Goal: Task Accomplishment & Management: Use online tool/utility

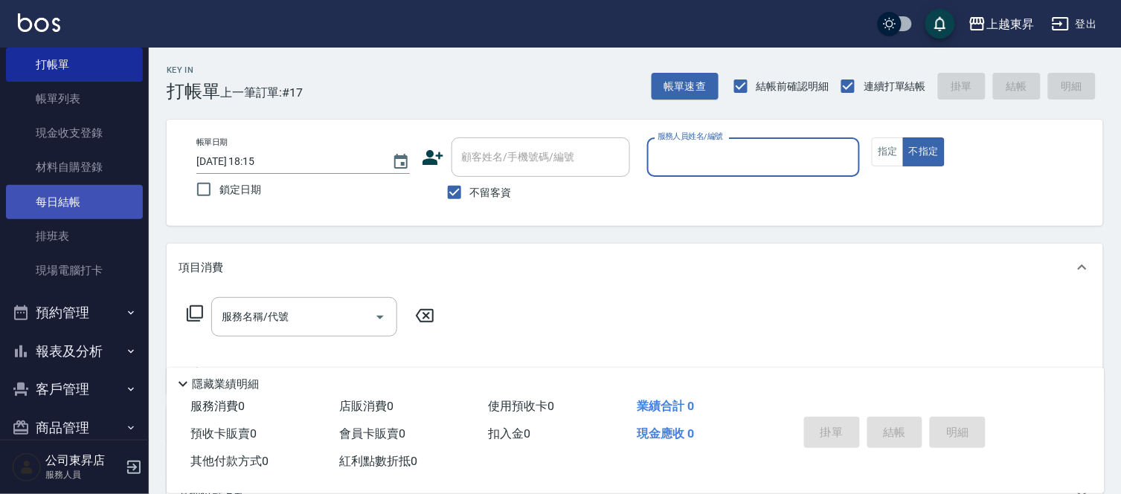
scroll to position [74, 0]
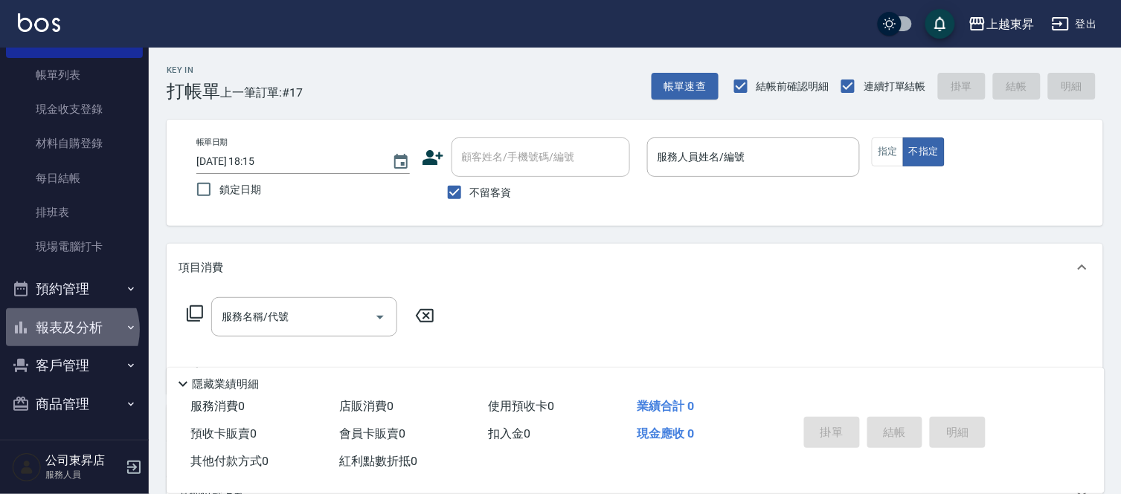
click at [71, 330] on button "報表及分析" at bounding box center [74, 328] width 137 height 39
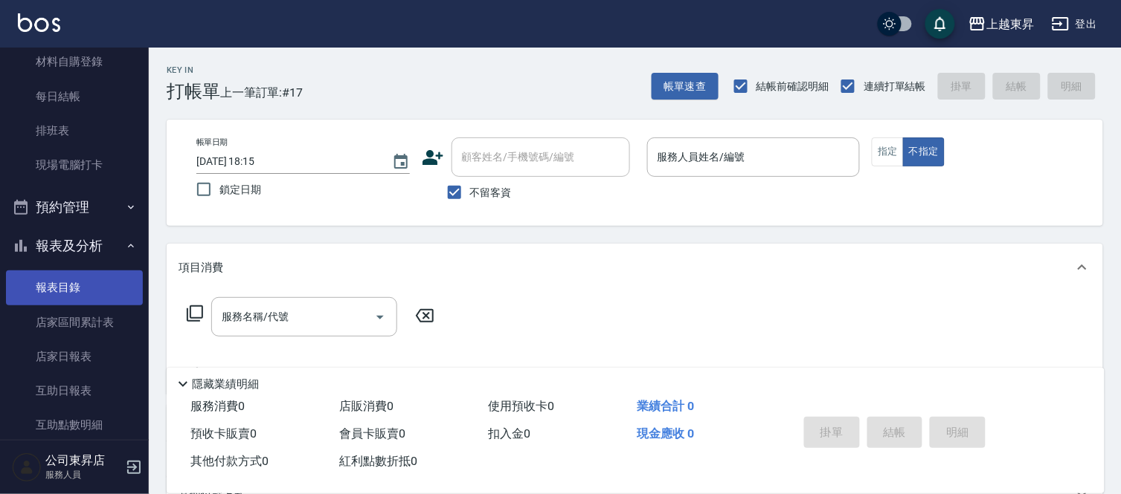
scroll to position [322, 0]
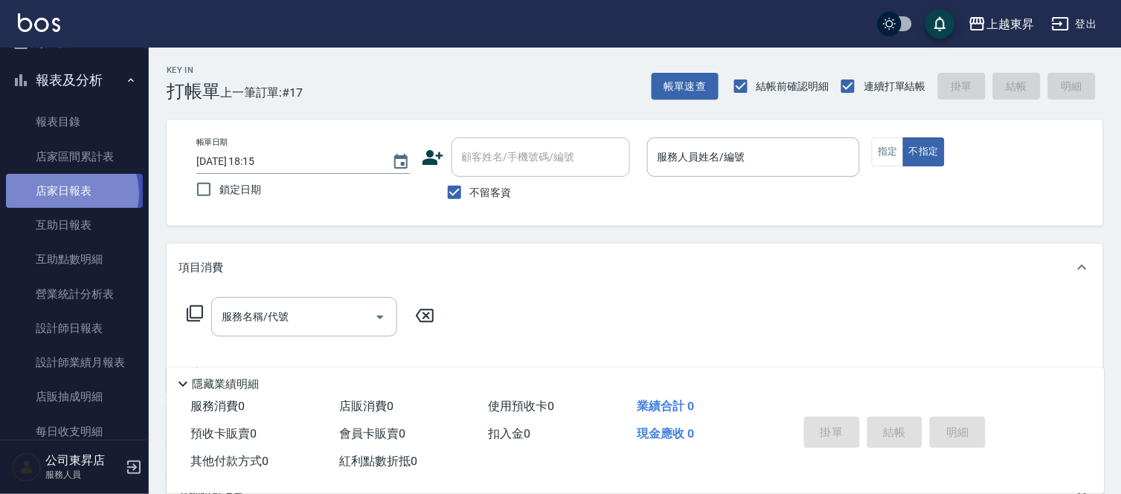
click at [67, 193] on link "店家日報表" at bounding box center [74, 191] width 137 height 34
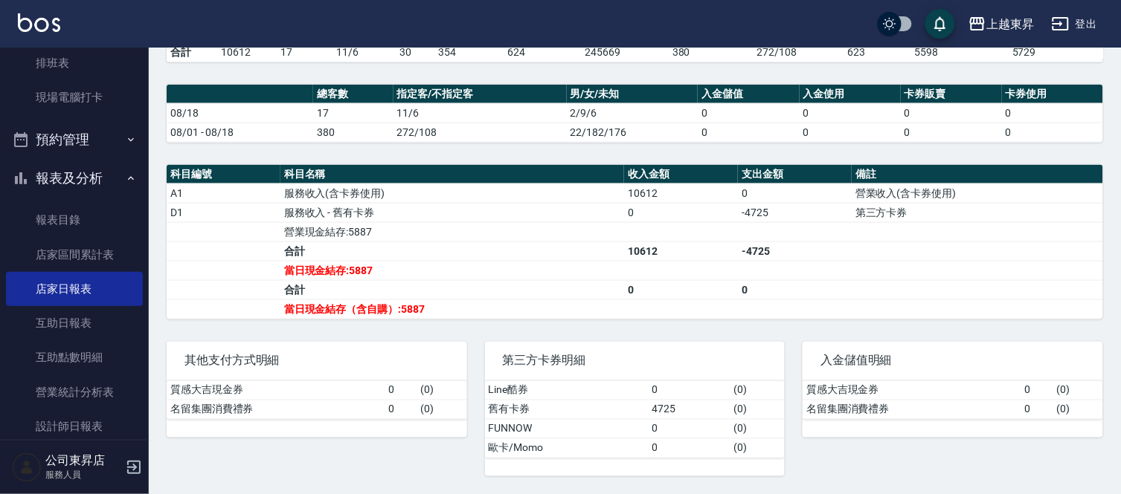
scroll to position [74, 0]
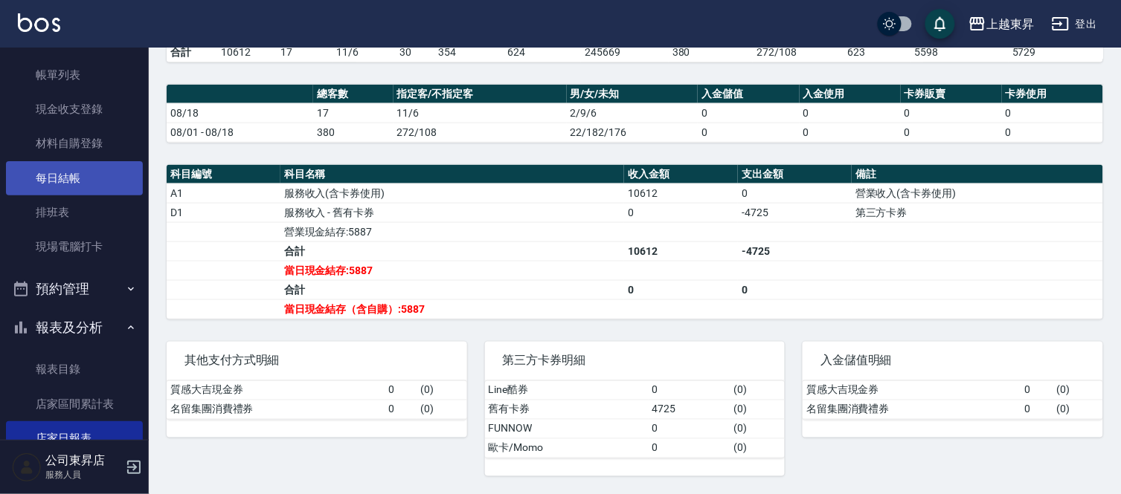
click at [50, 175] on link "每日結帳" at bounding box center [74, 178] width 137 height 34
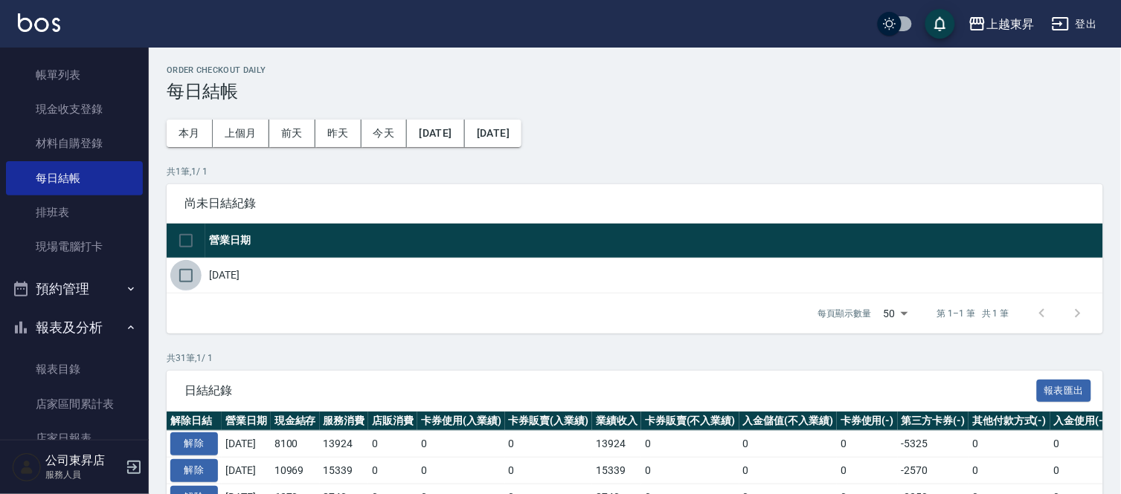
drag, startPoint x: 184, startPoint y: 278, endPoint x: 195, endPoint y: 285, distance: 13.0
click at [184, 278] on input "checkbox" at bounding box center [185, 275] width 31 height 31
checkbox input "true"
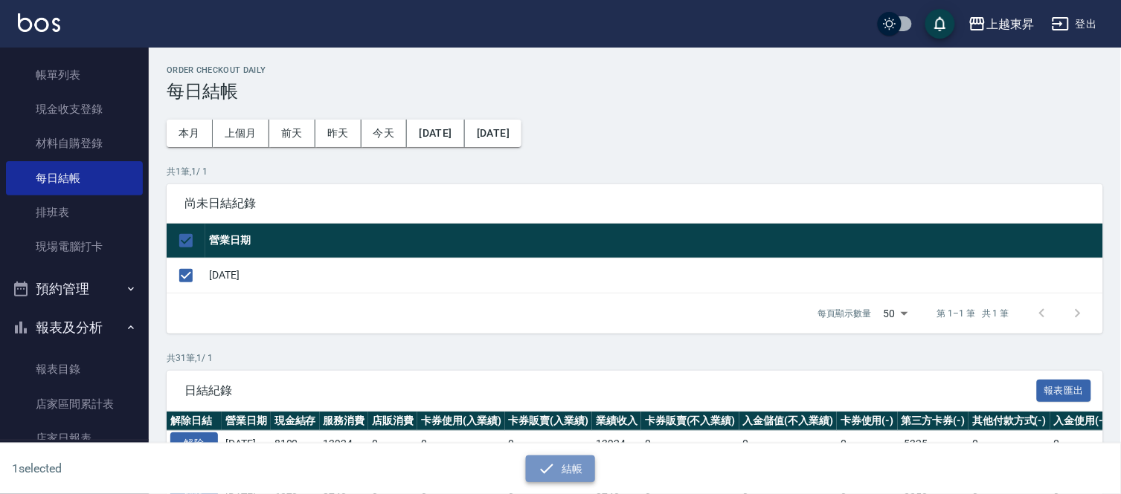
click at [567, 477] on button "結帳" at bounding box center [560, 470] width 69 height 28
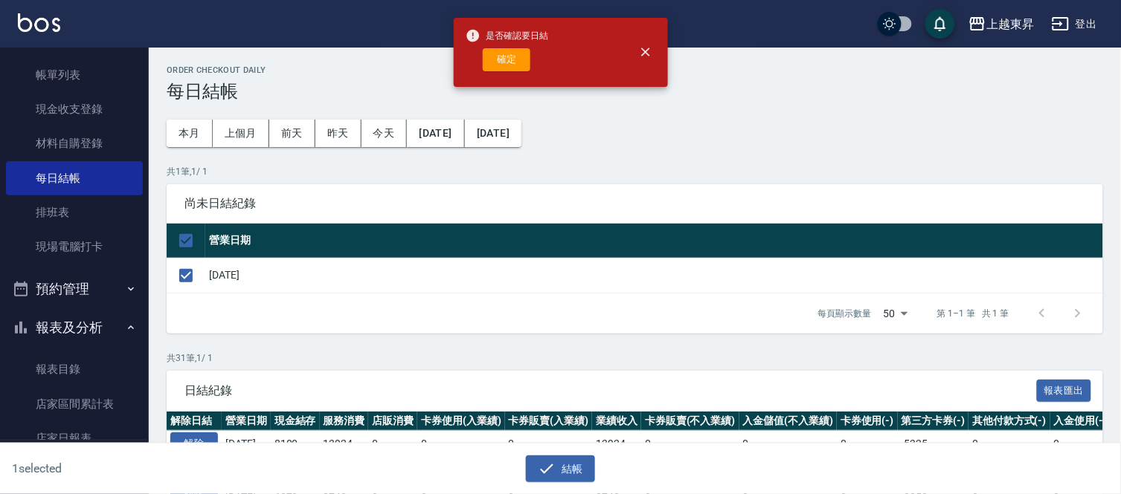
click at [489, 58] on button "確定" at bounding box center [507, 59] width 48 height 23
checkbox input "false"
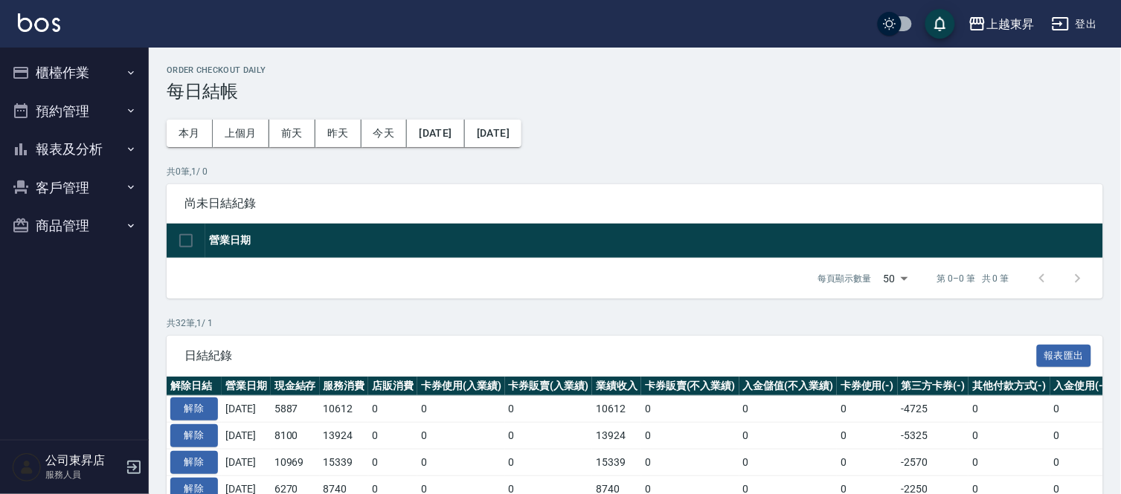
click at [65, 145] on button "報表及分析" at bounding box center [74, 149] width 137 height 39
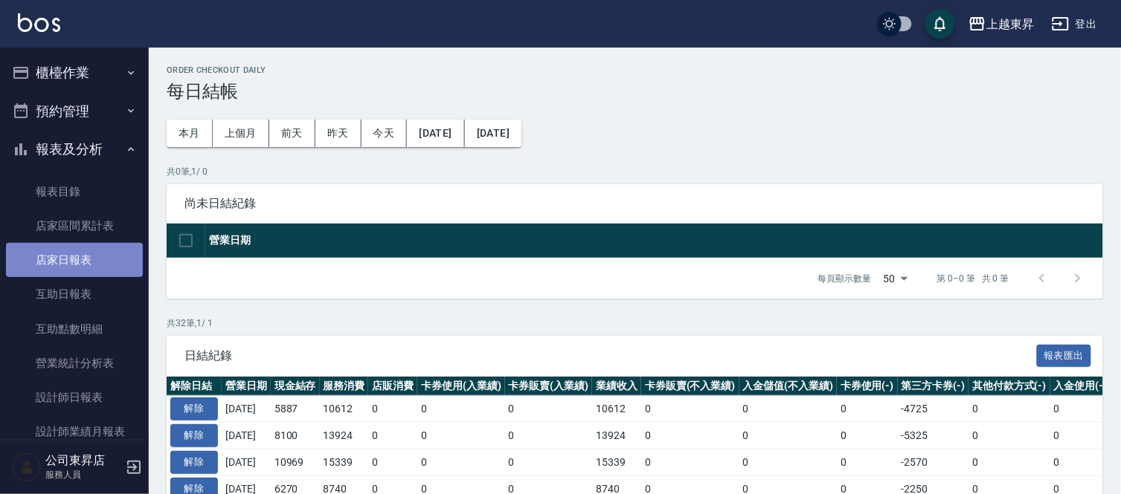
click at [76, 257] on link "店家日報表" at bounding box center [74, 260] width 137 height 34
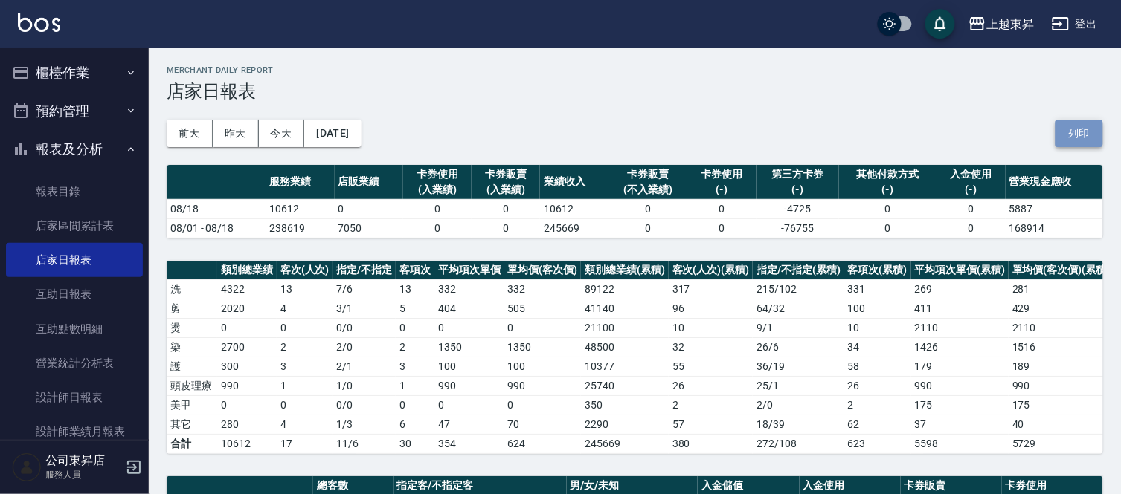
click at [1079, 129] on button "列印" at bounding box center [1079, 134] width 48 height 28
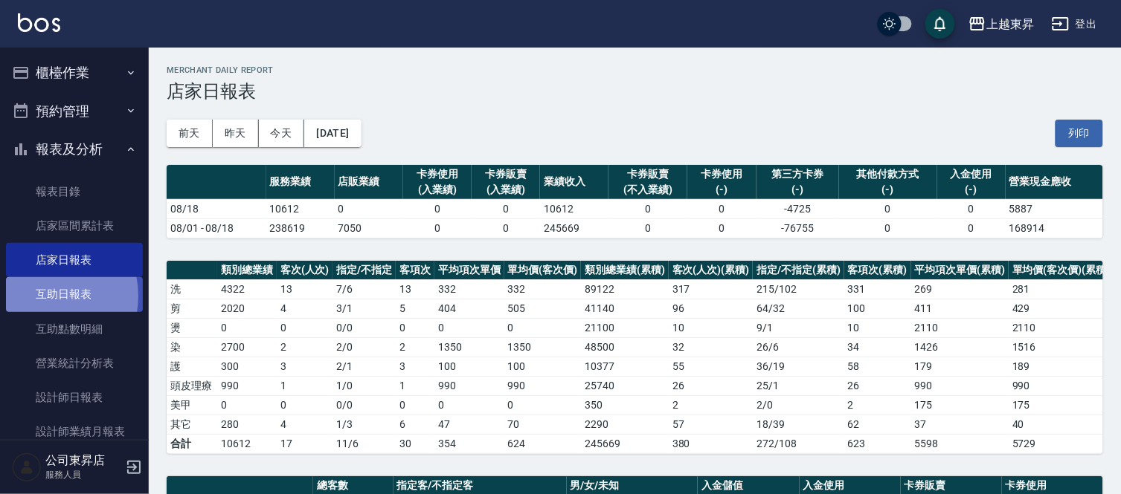
click at [38, 295] on link "互助日報表" at bounding box center [74, 294] width 137 height 34
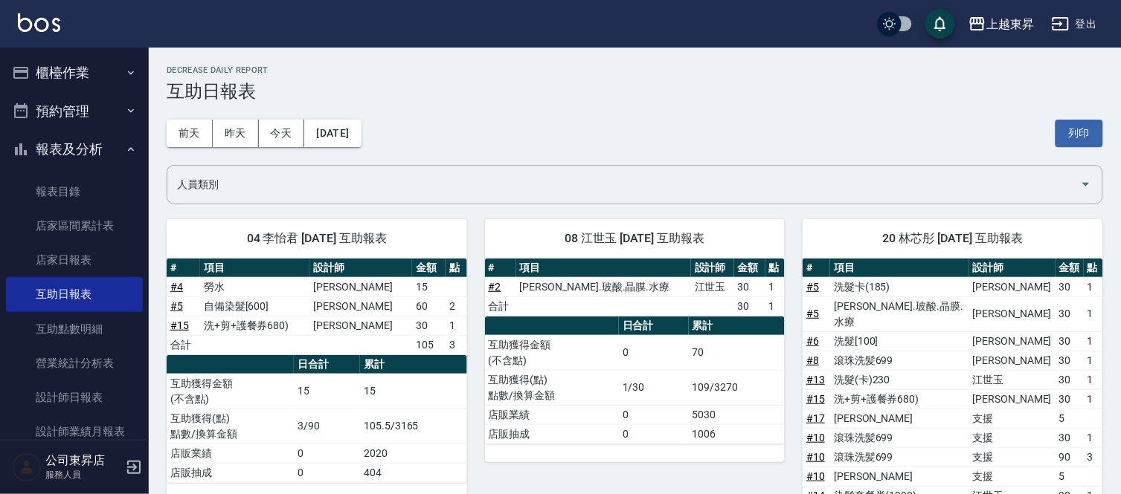
drag, startPoint x: 1068, startPoint y: 135, endPoint x: 871, endPoint y: 434, distance: 358.0
click at [1068, 135] on button "列印" at bounding box center [1079, 134] width 48 height 28
click at [49, 393] on link "設計師日報表" at bounding box center [74, 398] width 137 height 34
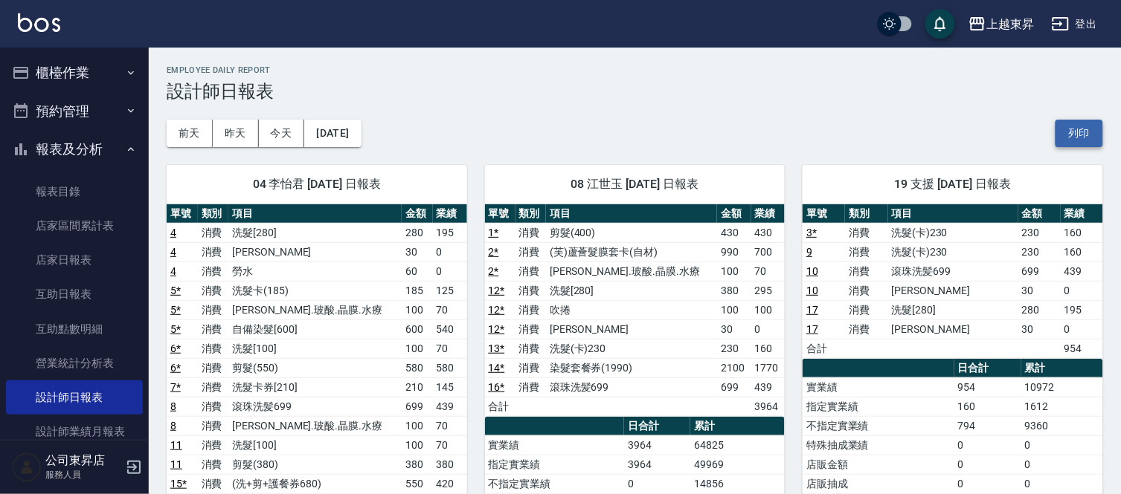
click at [1083, 128] on button "列印" at bounding box center [1079, 134] width 48 height 28
